Goal: Transaction & Acquisition: Purchase product/service

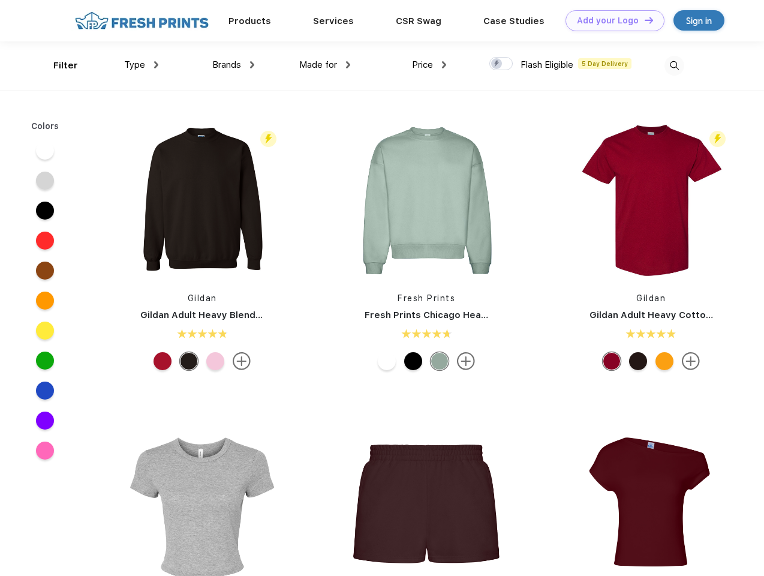
click at [610, 20] on link "Add your Logo Design Tool" at bounding box center [614, 20] width 99 height 21
click at [0, 0] on div "Design Tool" at bounding box center [0, 0] width 0 height 0
click at [643, 20] on link "Add your Logo Design Tool" at bounding box center [614, 20] width 99 height 21
click at [58, 65] on div "Filter" at bounding box center [65, 66] width 25 height 14
click at [141, 65] on span "Type" at bounding box center [134, 64] width 21 height 11
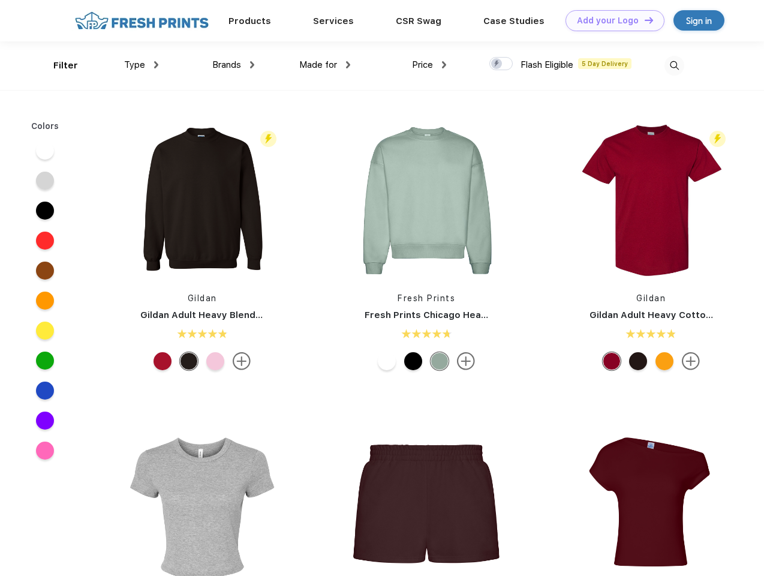
click at [233, 65] on span "Brands" at bounding box center [226, 64] width 29 height 11
click at [325, 65] on span "Made for" at bounding box center [318, 64] width 38 height 11
click at [429, 65] on span "Price" at bounding box center [422, 64] width 21 height 11
click at [501, 64] on div at bounding box center [500, 63] width 23 height 13
click at [497, 64] on input "checkbox" at bounding box center [493, 60] width 8 height 8
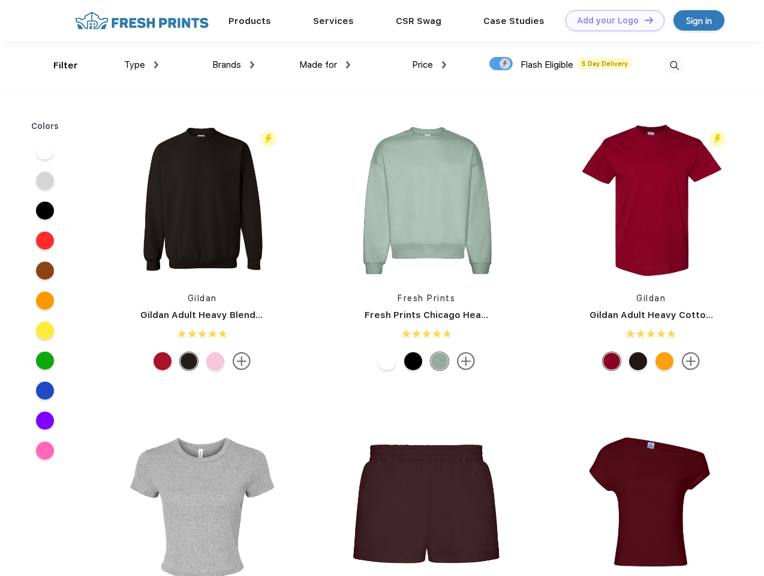
click at [674, 65] on img at bounding box center [674, 66] width 20 height 20
